Goal: Unclear

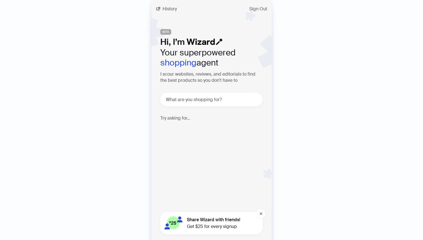
scroll to position [1507, 0]
